Goal: Task Accomplishment & Management: Use online tool/utility

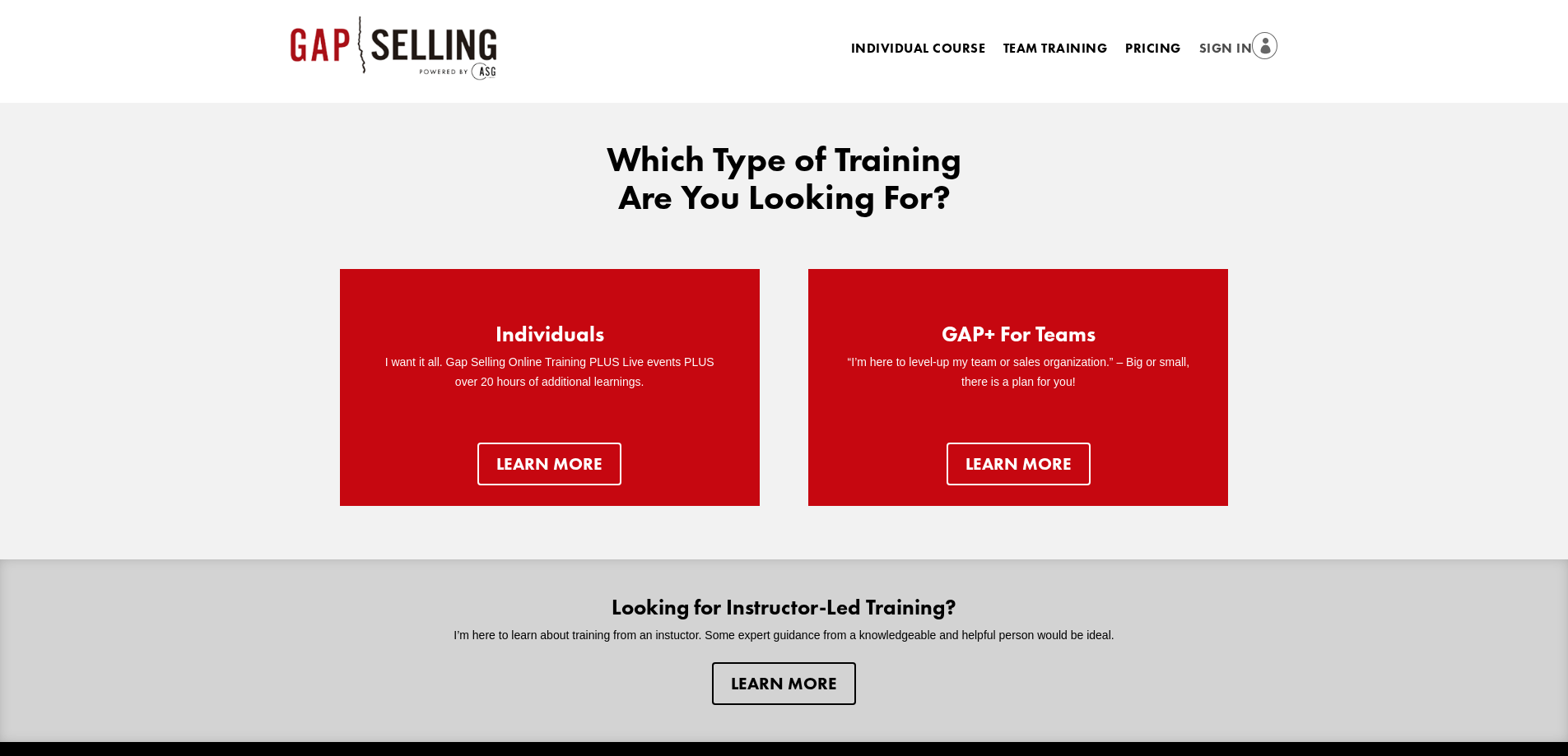
drag, startPoint x: 1235, startPoint y: 42, endPoint x: 1199, endPoint y: 60, distance: 40.2
click at [1235, 42] on link "Sign In" at bounding box center [1238, 50] width 79 height 23
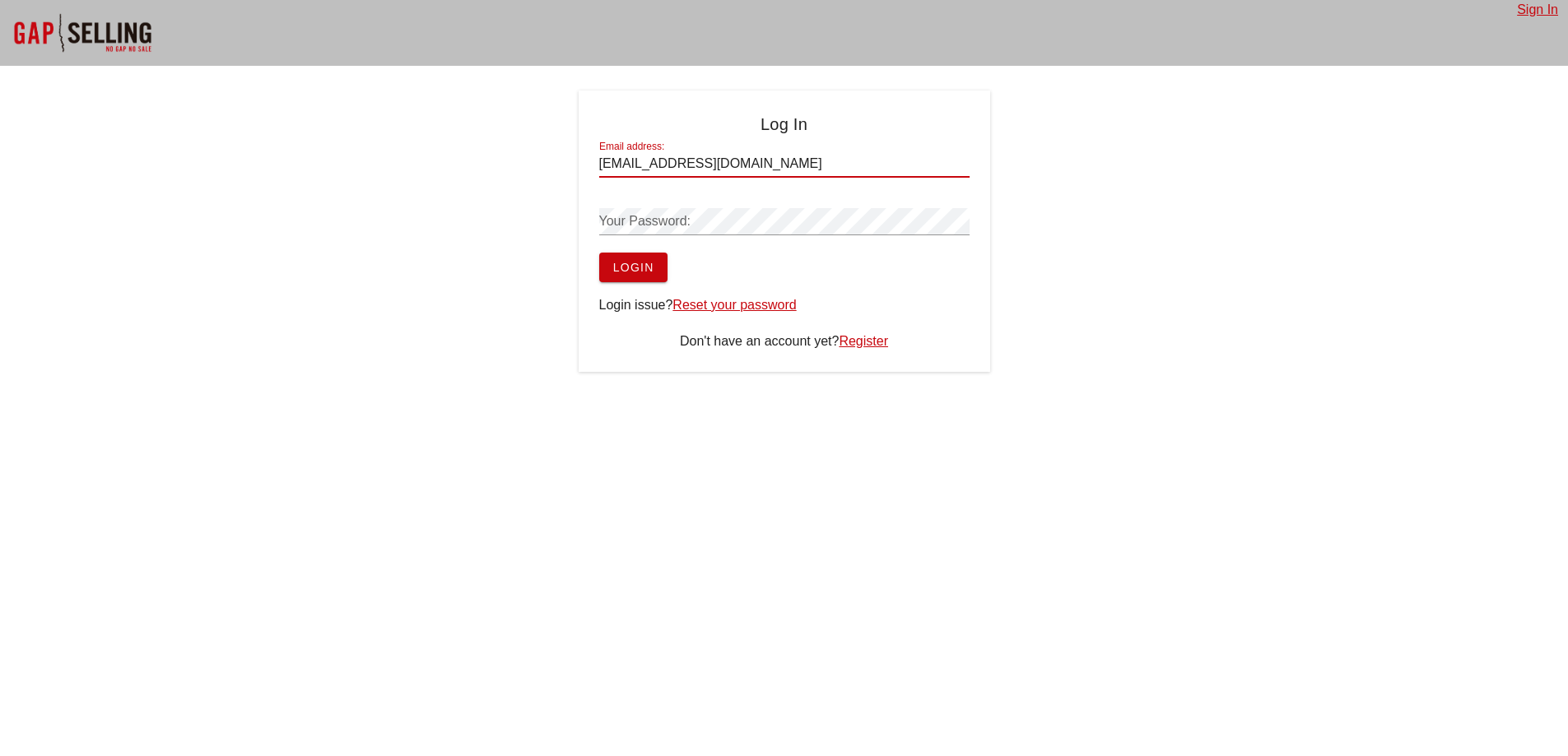
type input "[EMAIL_ADDRESS][DOMAIN_NAME]"
click at [636, 267] on span "Login" at bounding box center [633, 268] width 42 height 13
